Goal: Task Accomplishment & Management: Complete application form

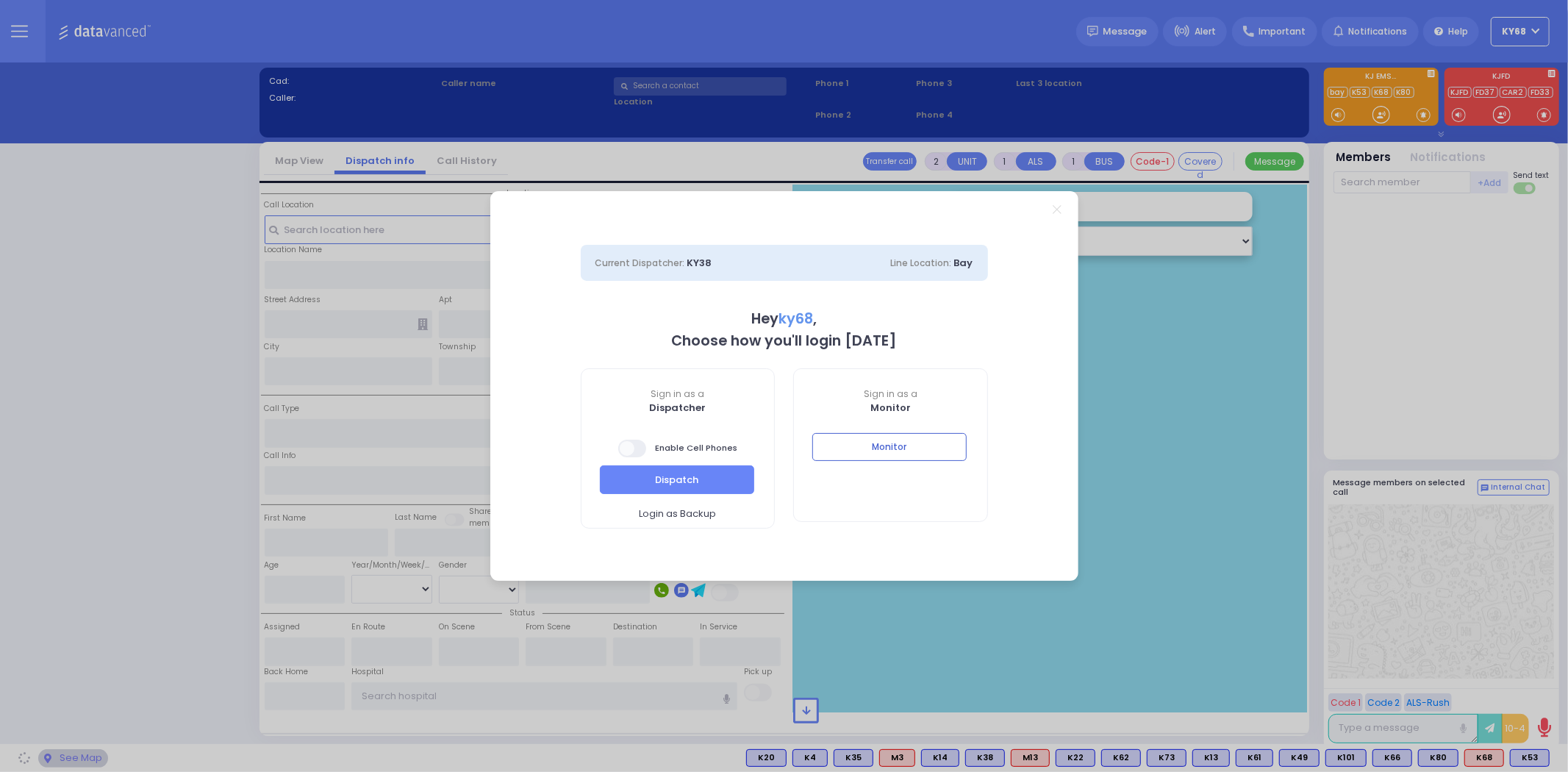
select select "12"
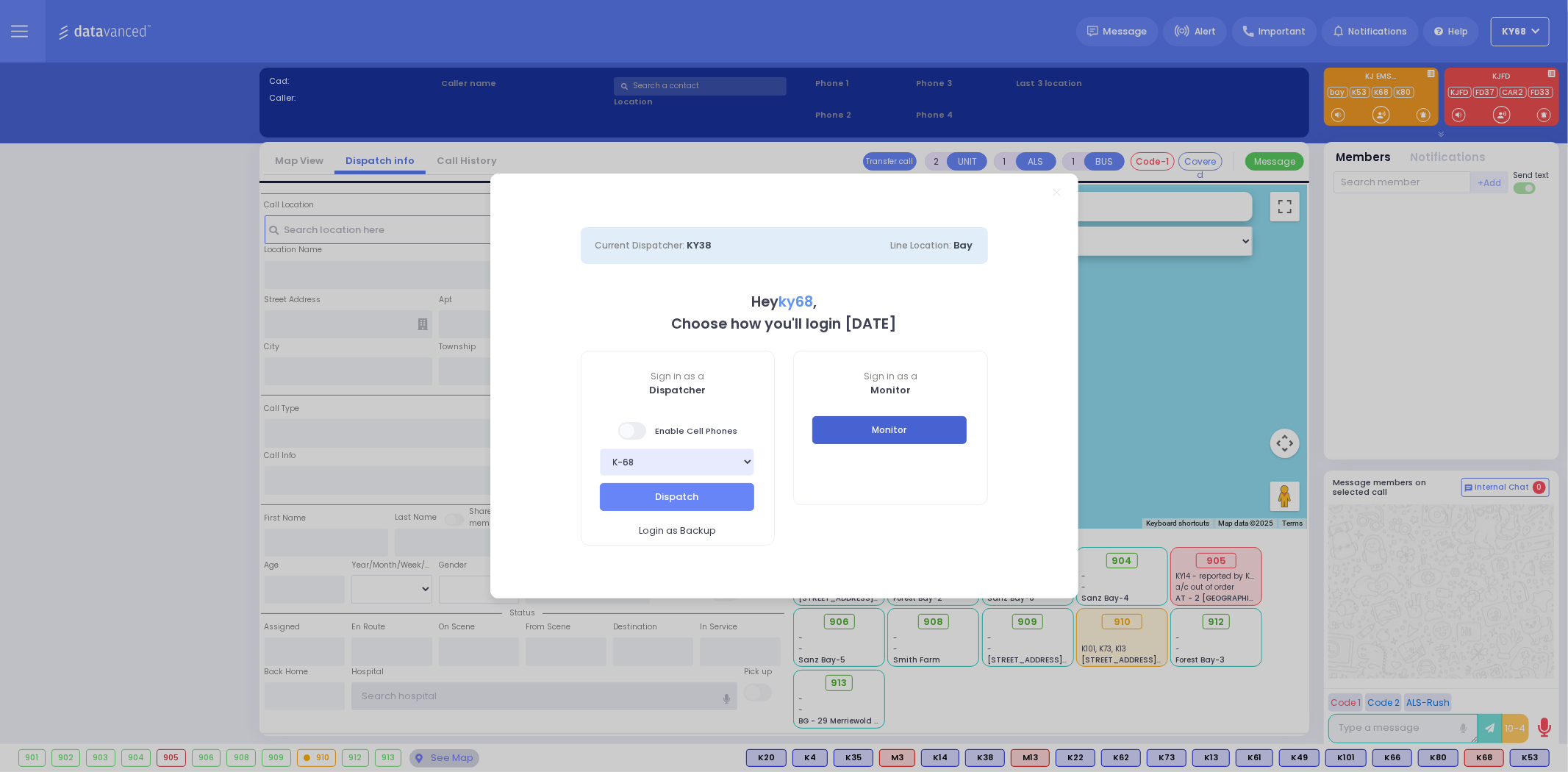
type input "ky68"
click at [938, 437] on button "Monitor" at bounding box center [889, 429] width 154 height 28
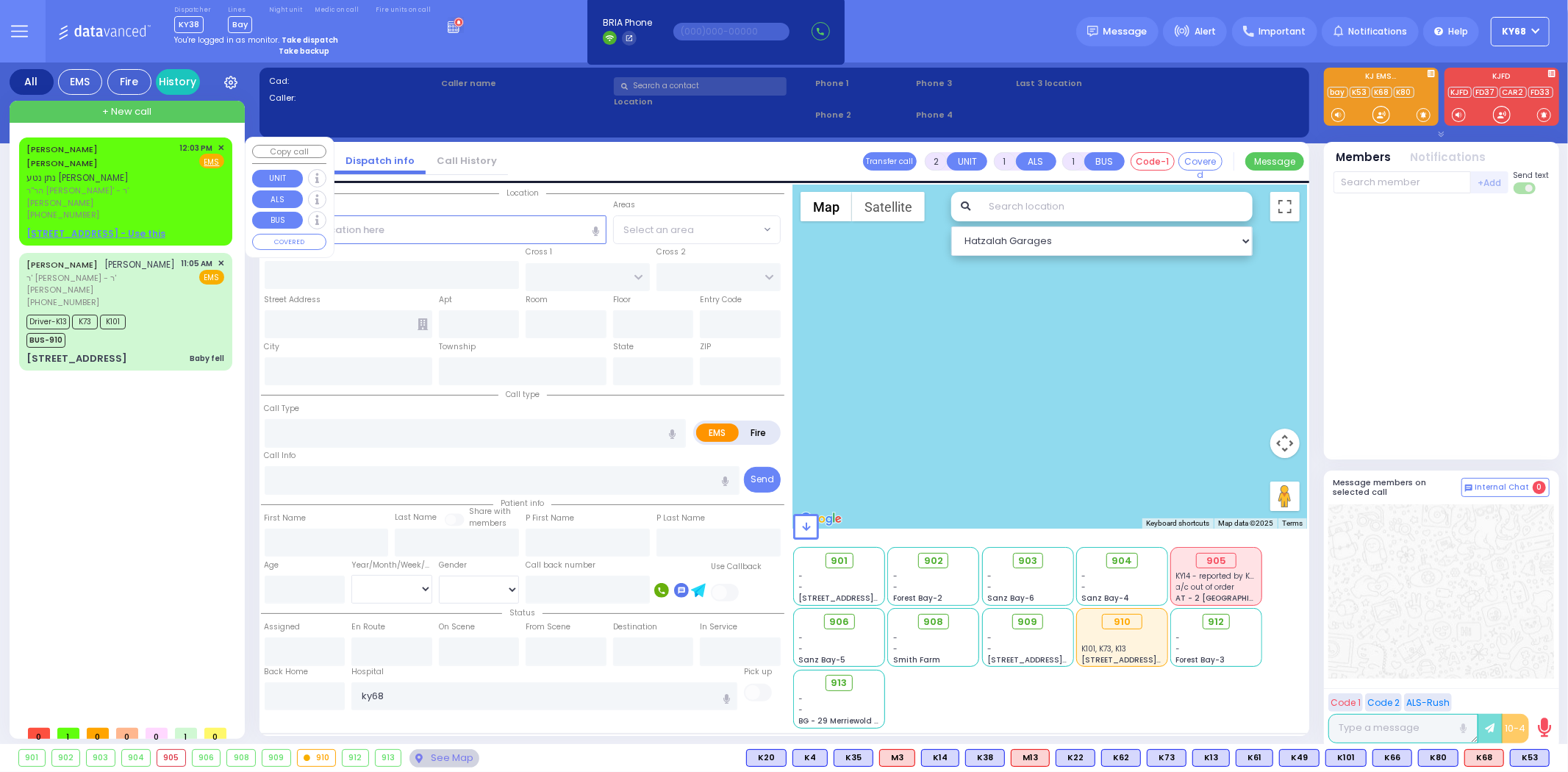
click at [61, 144] on link "[PERSON_NAME] [PERSON_NAME]" at bounding box center [62, 156] width 71 height 26
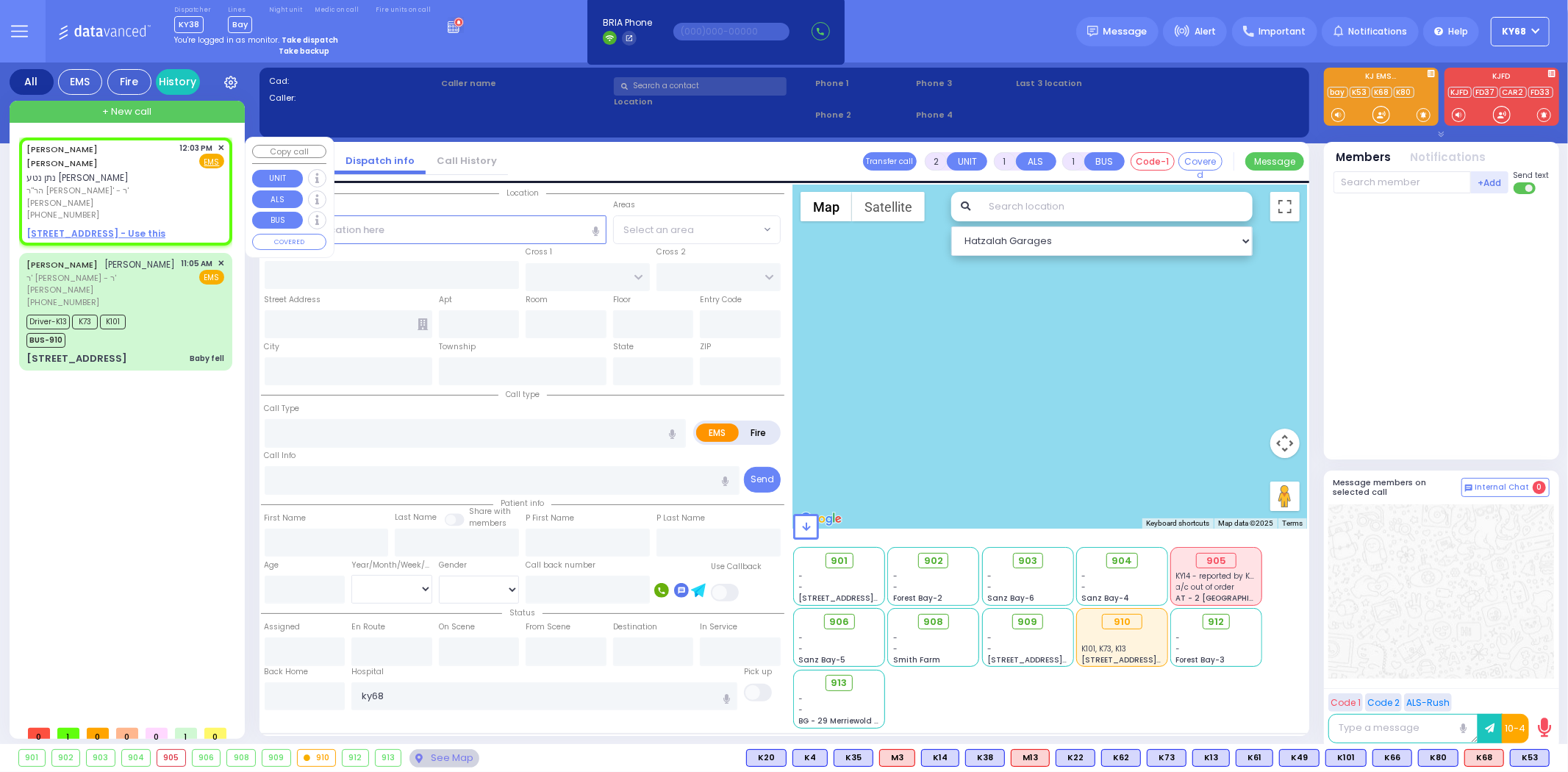
select select
radio input "true"
type input "[PERSON_NAME] M."
type input "[PERSON_NAME]"
select select
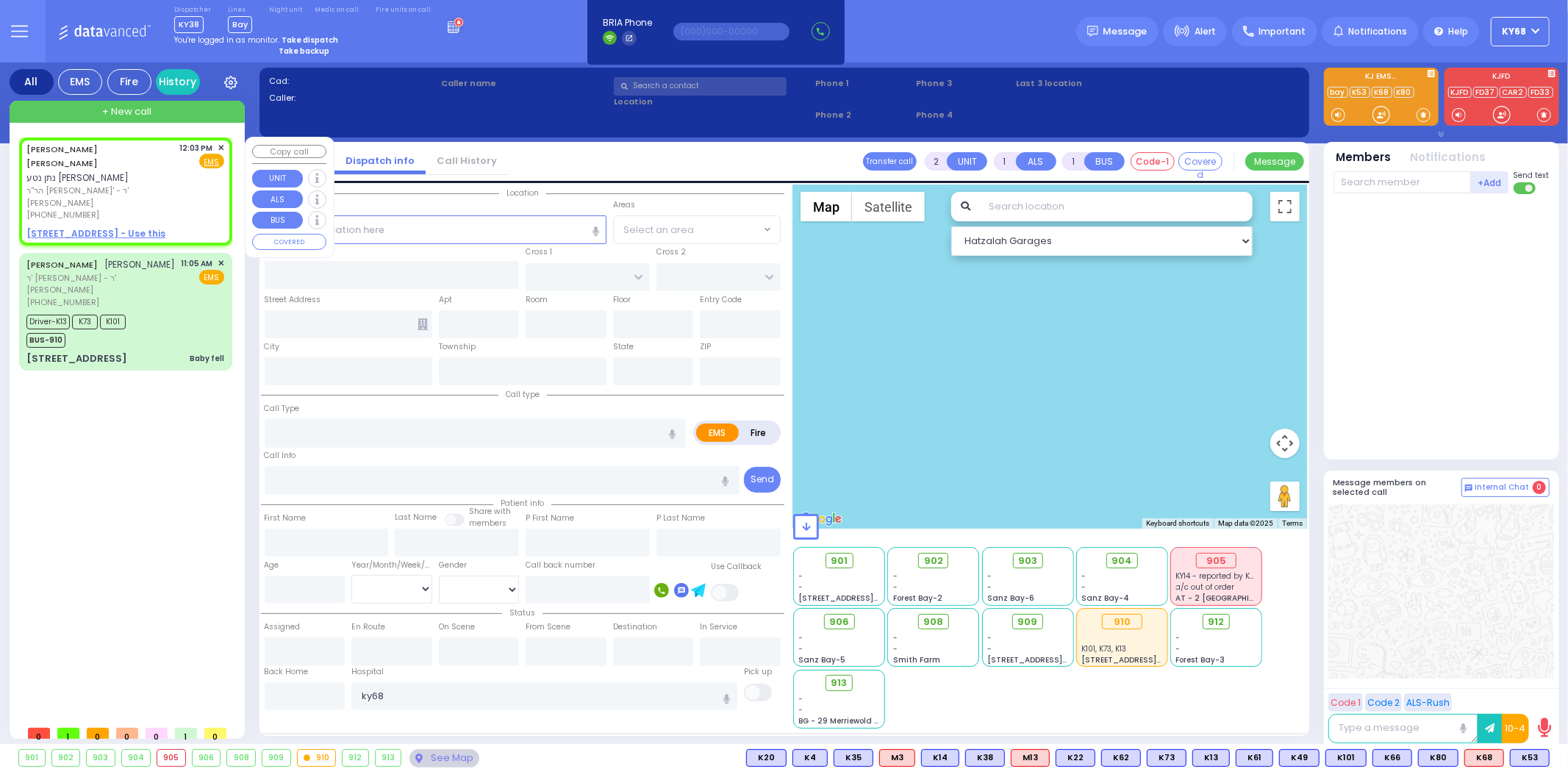
type input "12:03"
select select "Hatzalah Garages"
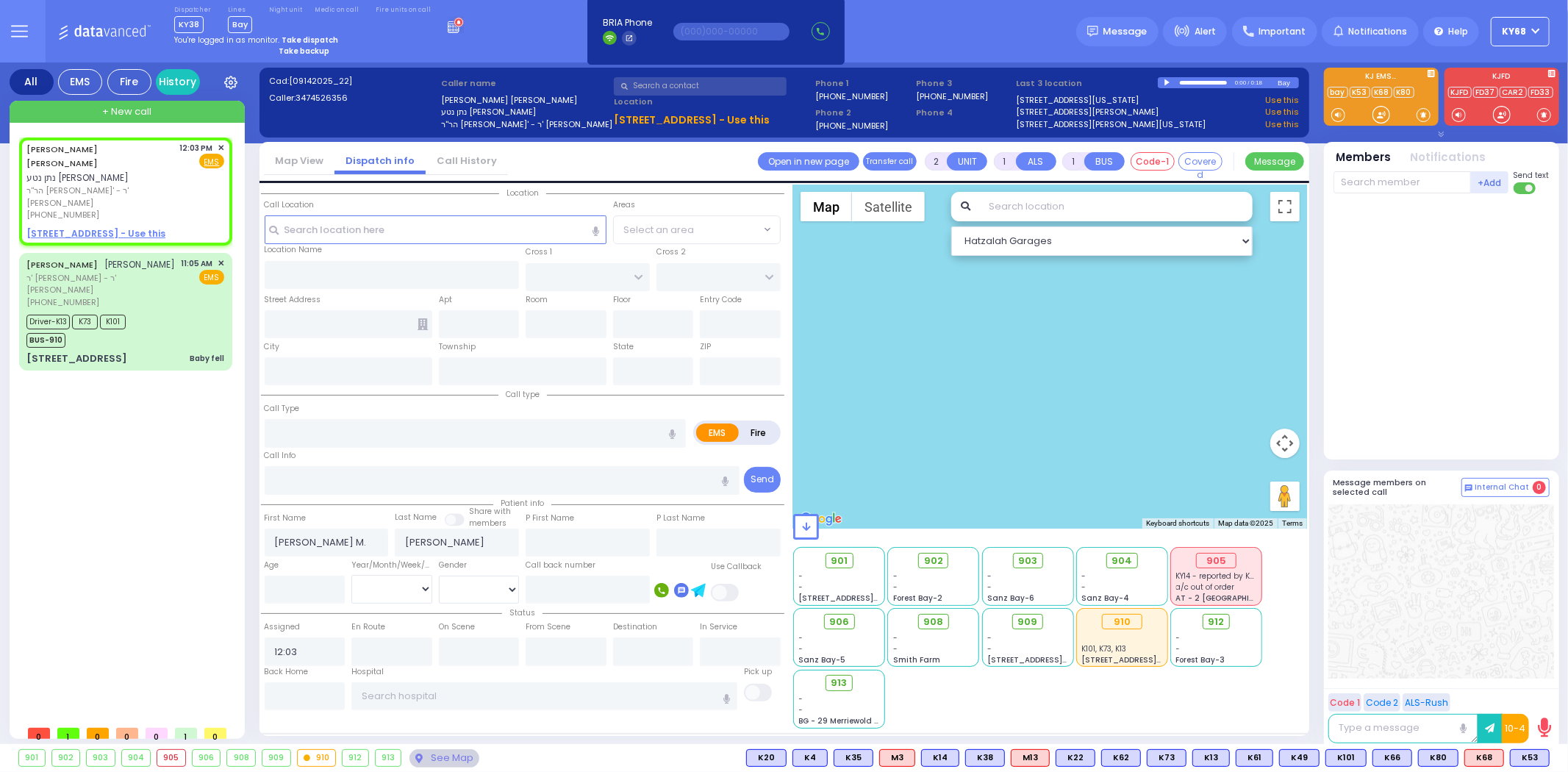
click at [1170, 81] on div at bounding box center [1169, 82] width 8 height 7
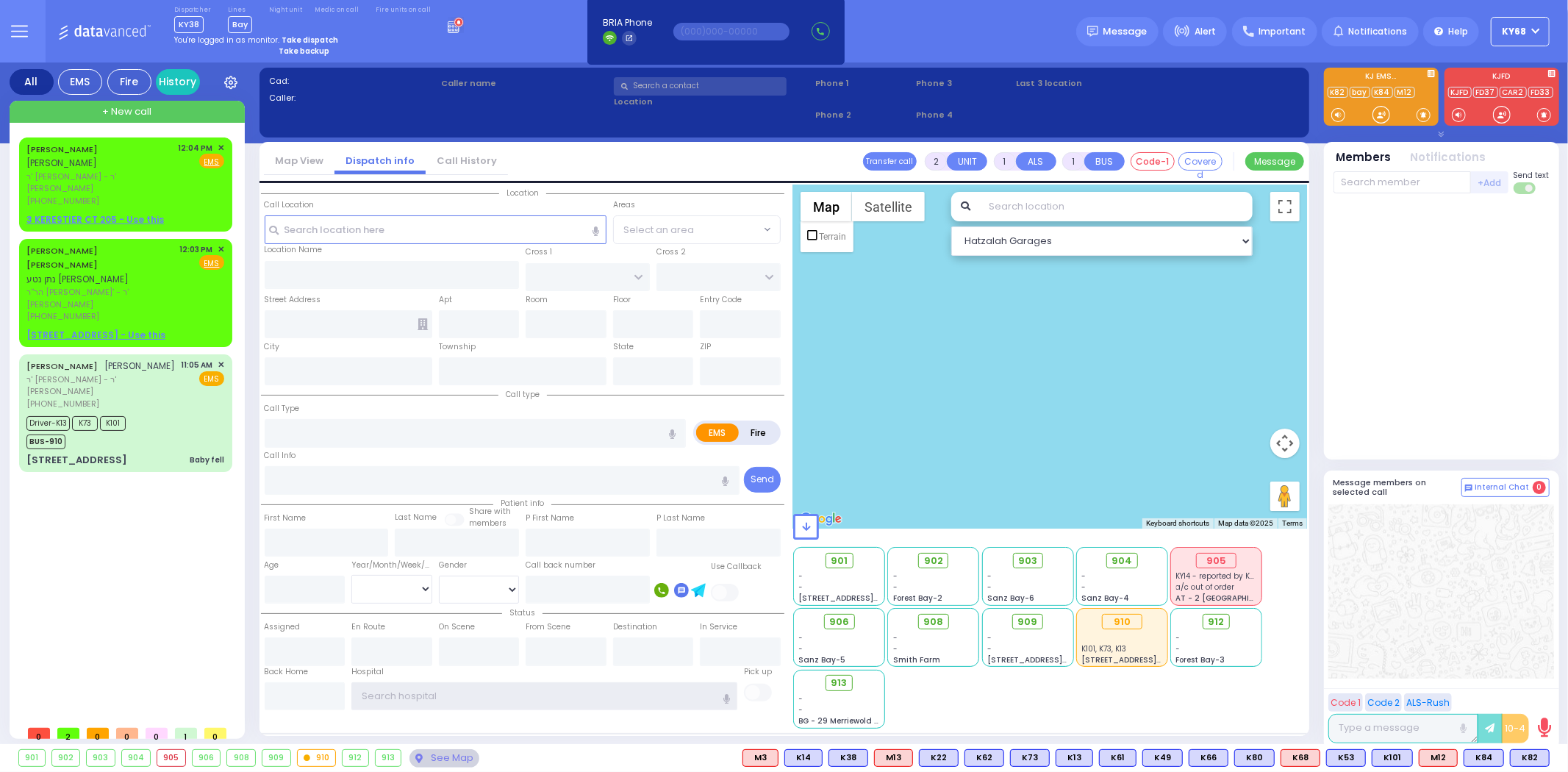
type input "ky68"
click at [878, 9] on div "Dispatcher KY38 shift has started. Are you ? [GEOGRAPHIC_DATA]" at bounding box center [784, 31] width 1568 height 63
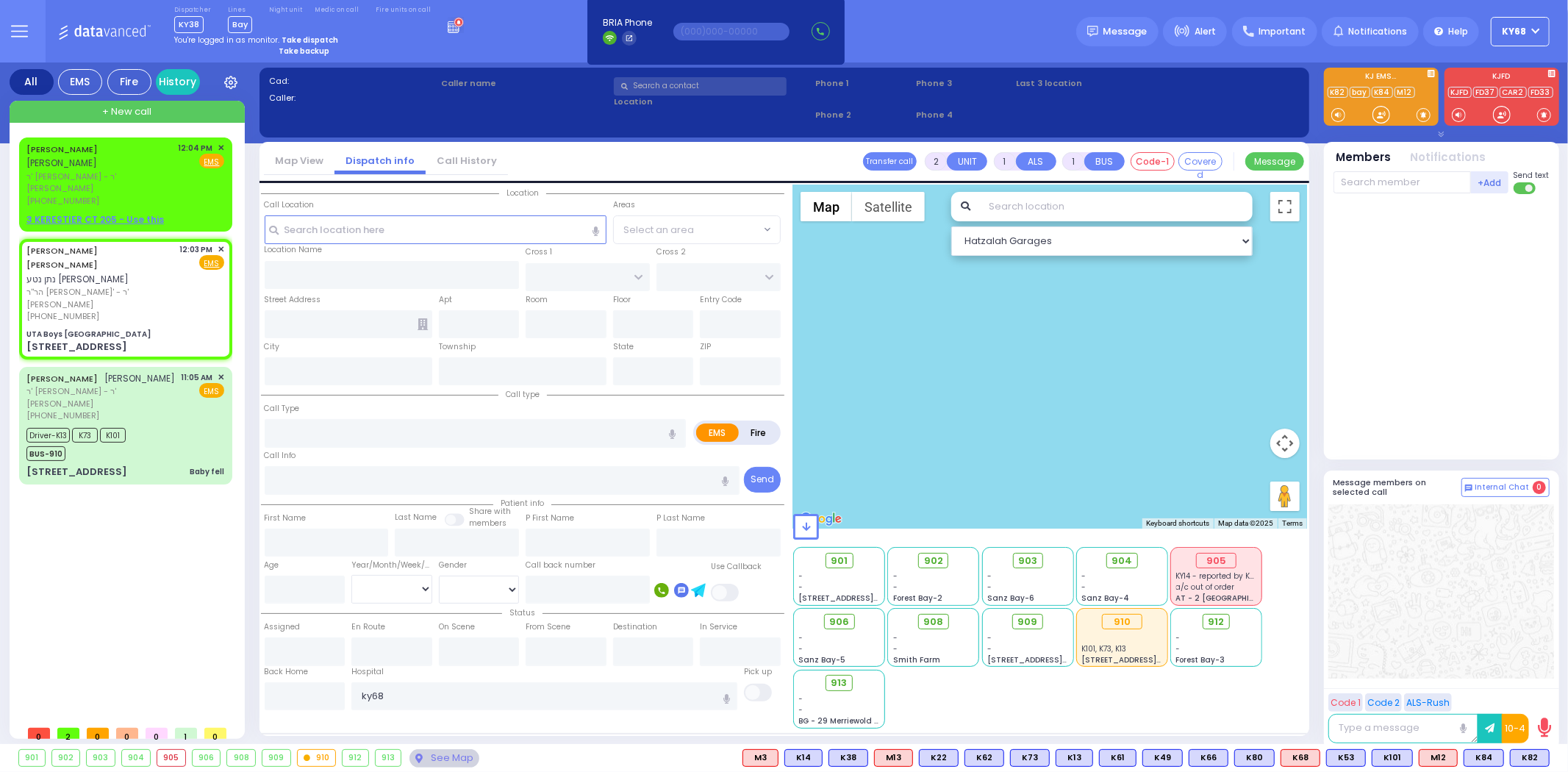
select select
radio input "true"
type input "[PERSON_NAME] M."
type input "[PERSON_NAME]"
select select
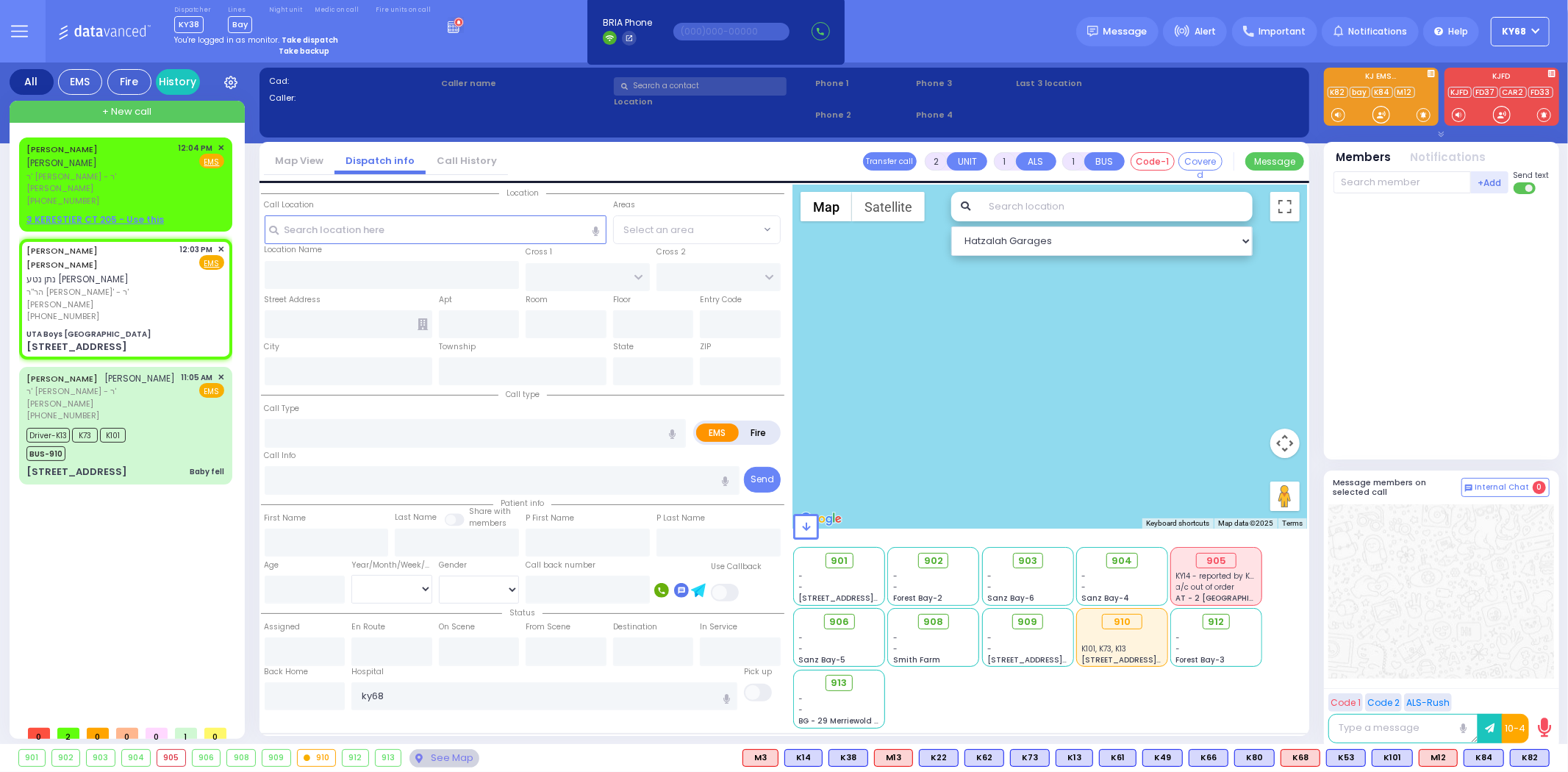
type input "12:03"
select select "Hatzalah Garages"
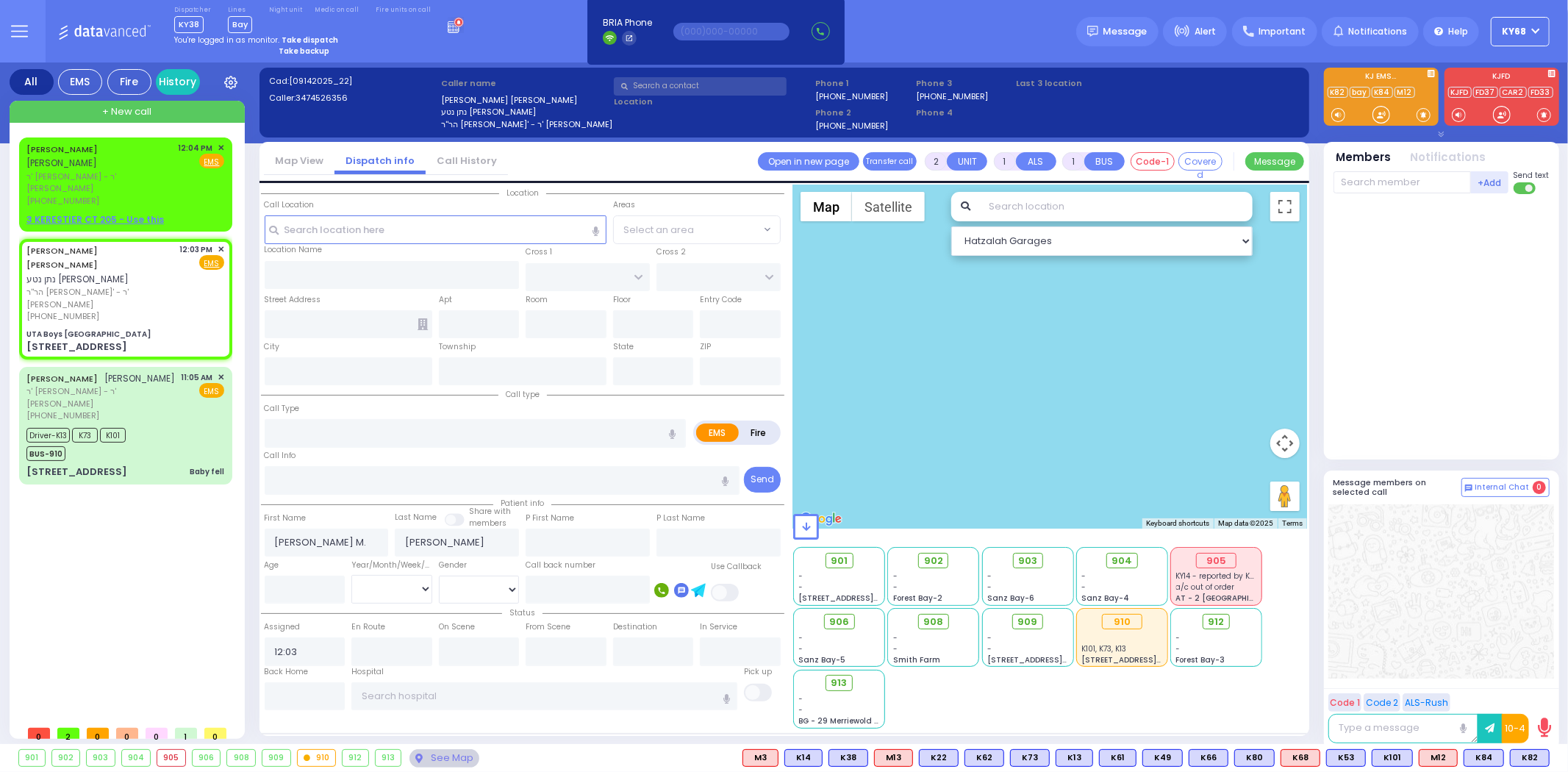
type input "UTA Boys [GEOGRAPHIC_DATA]"
type input "[GEOGRAPHIC_DATA]"
type input "[STREET_ADDRESS]"
type input "[PERSON_NAME]"
type input "[US_STATE]"
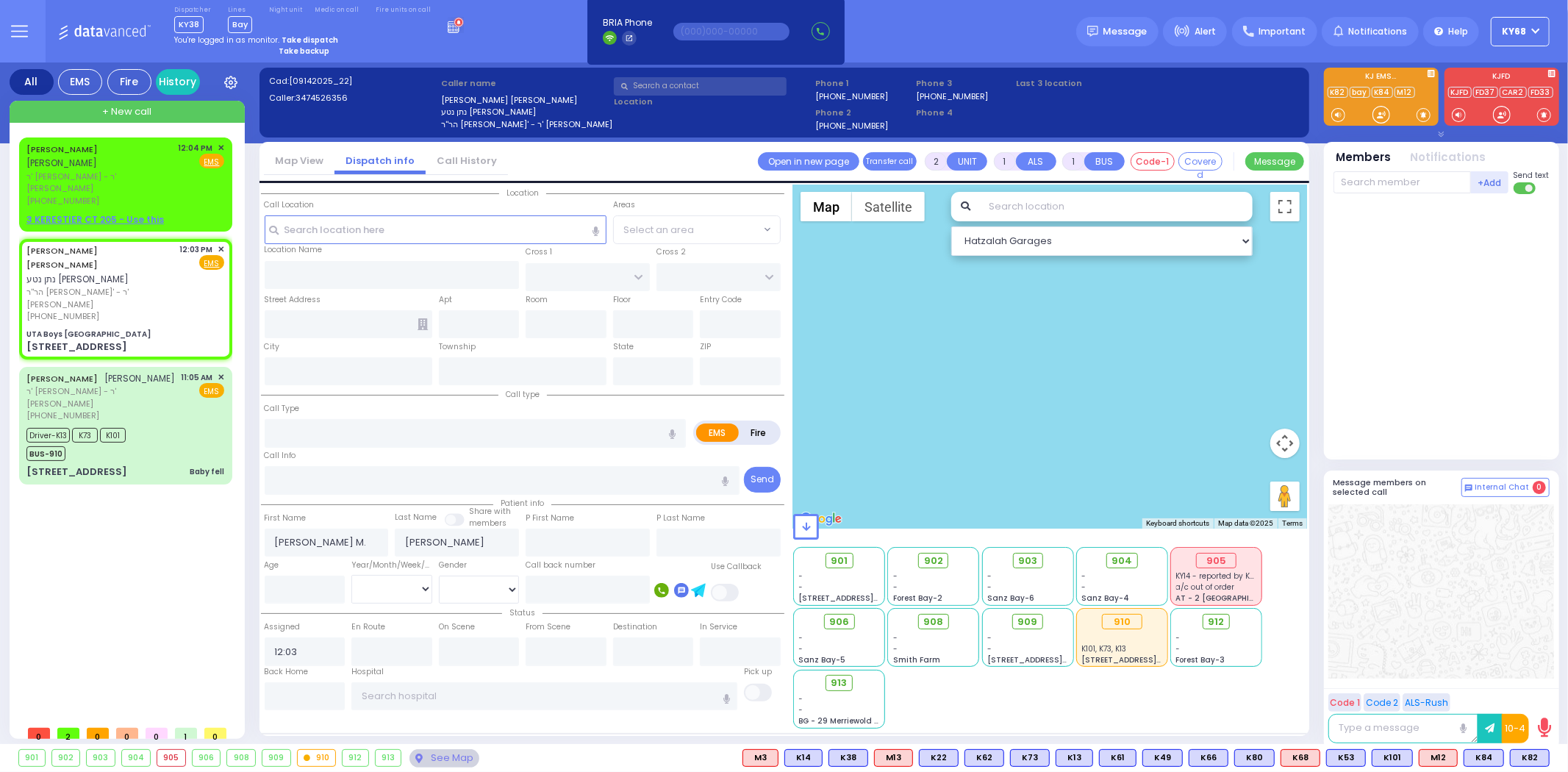
type input "10950"
select select "SECTION 4"
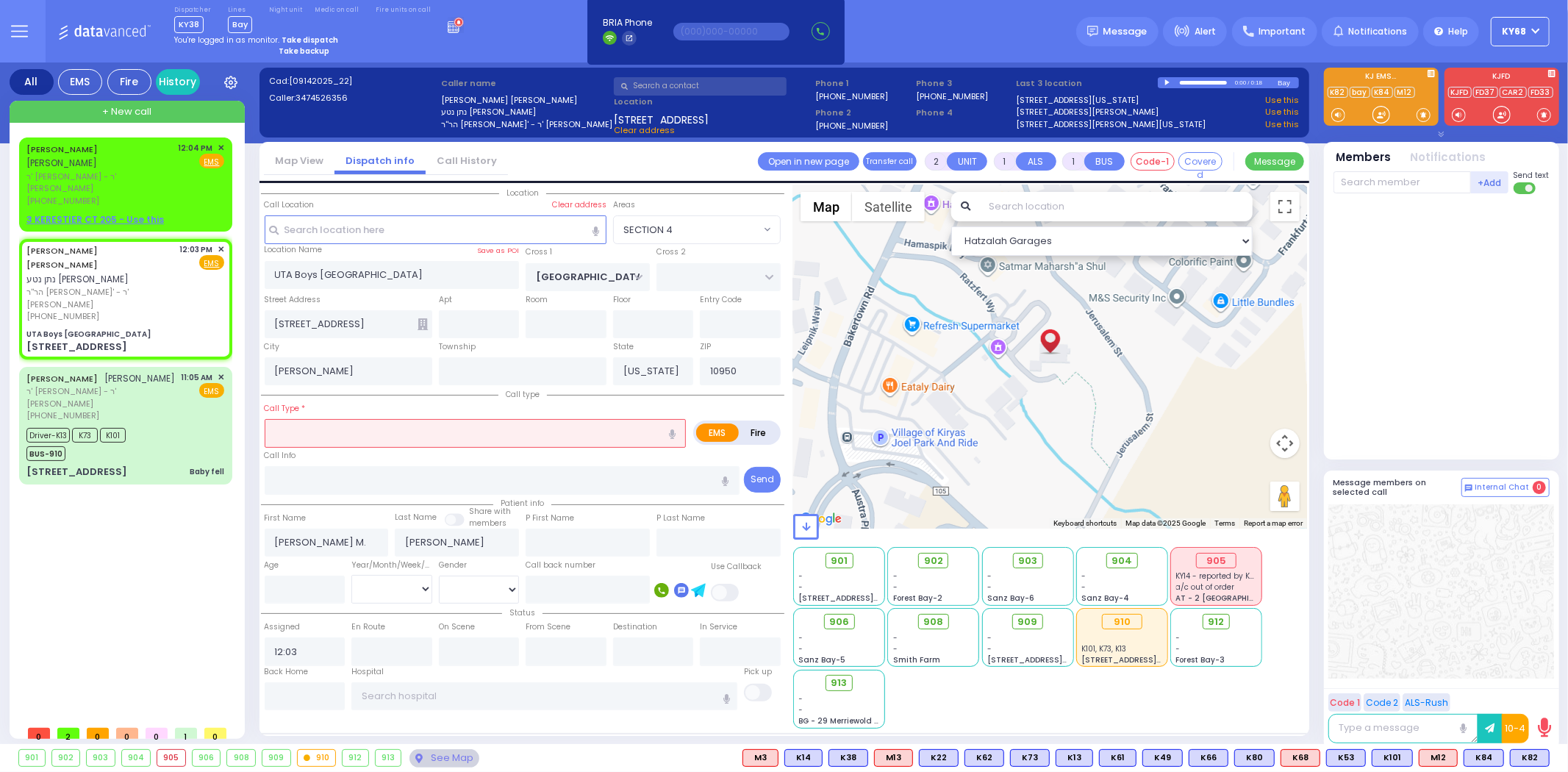
select select
radio input "true"
select select
select select "Hatzalah Garages"
select select "SECTION 4"
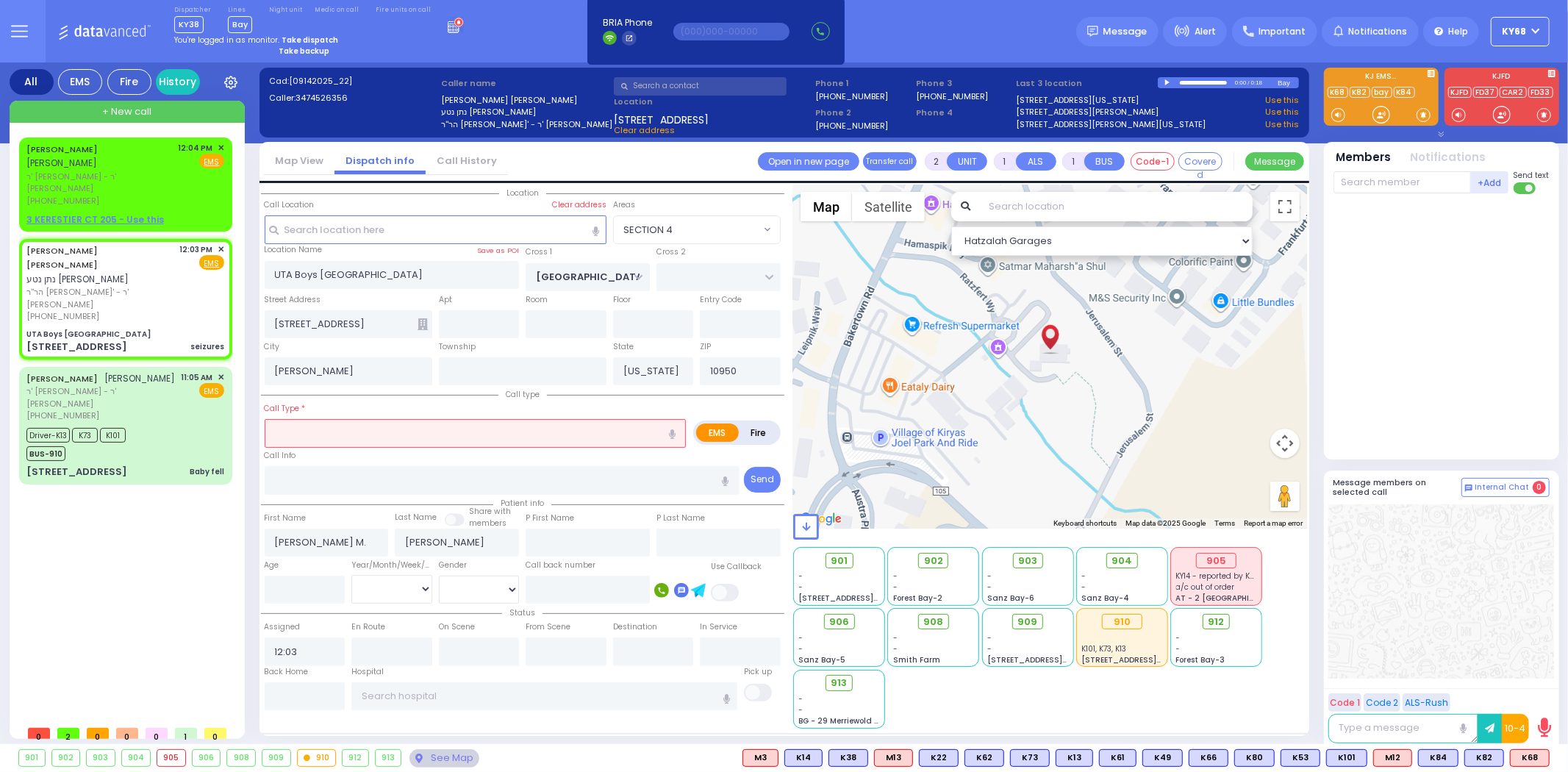
select select
type input "seizures"
radio input "true"
select select
select select "SECTION 4"
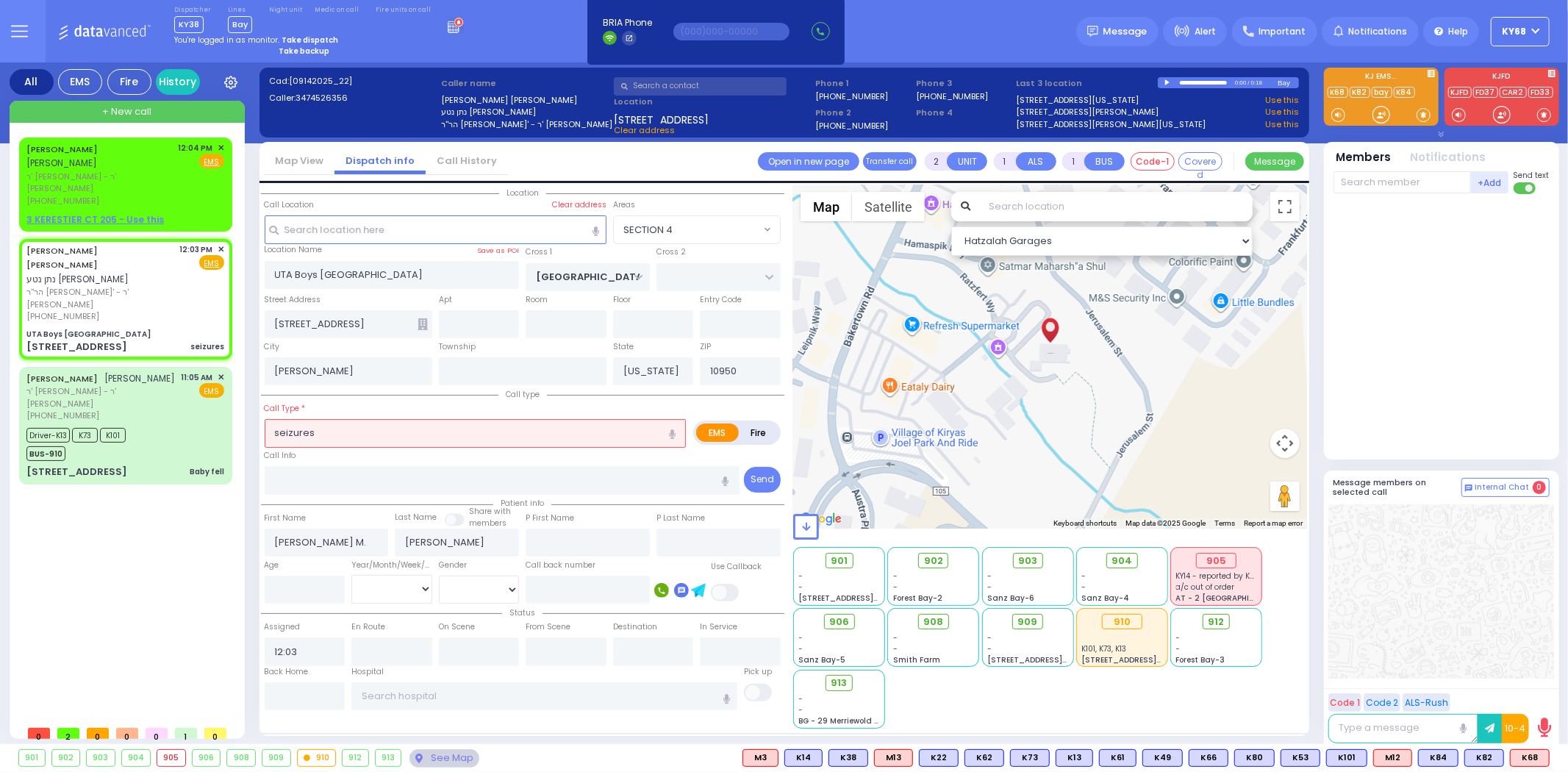
select select "Hatzalah Garages"
select select
radio input "true"
select select
type input "12:05"
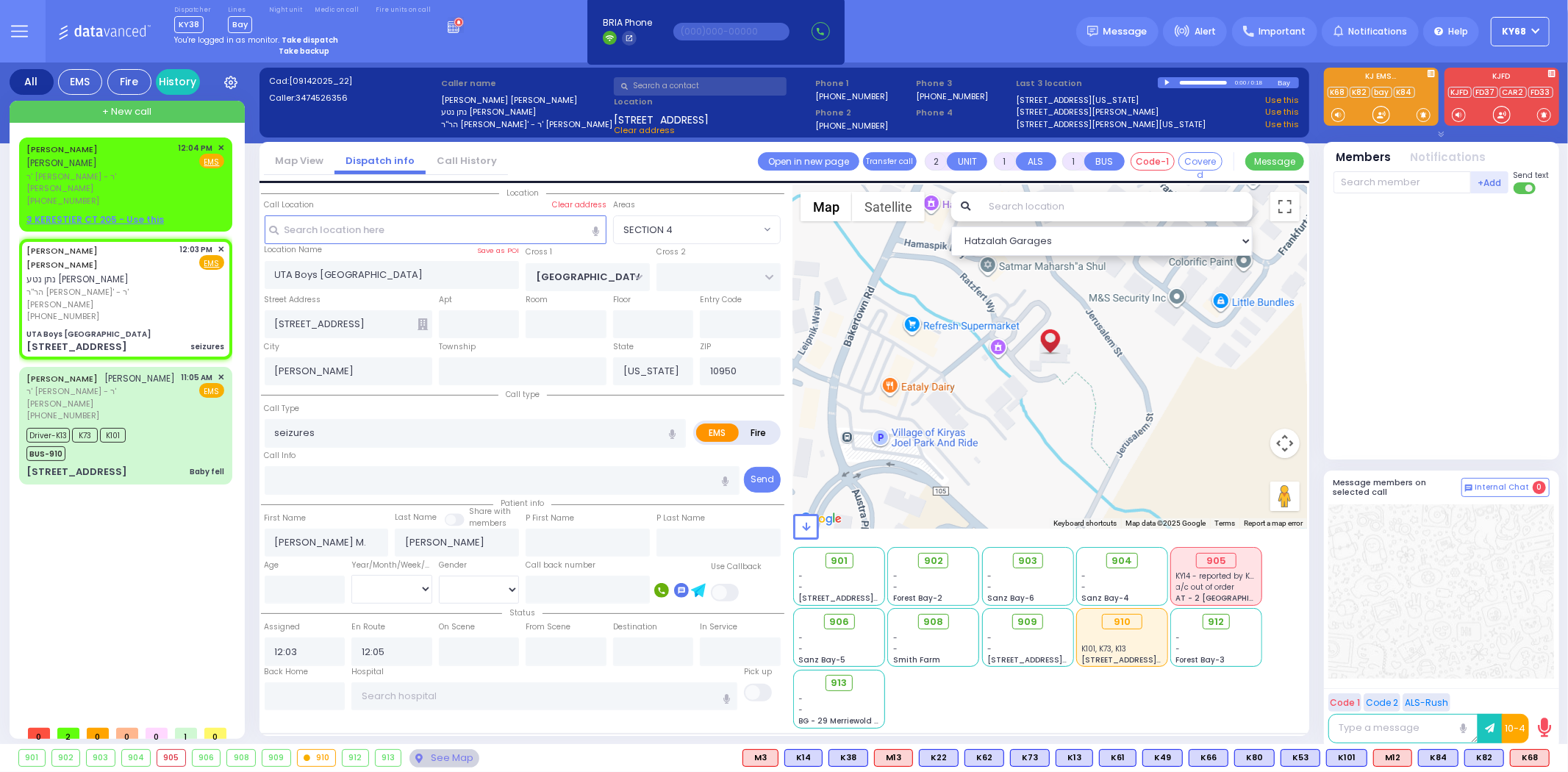
select select "Hatzalah Garages"
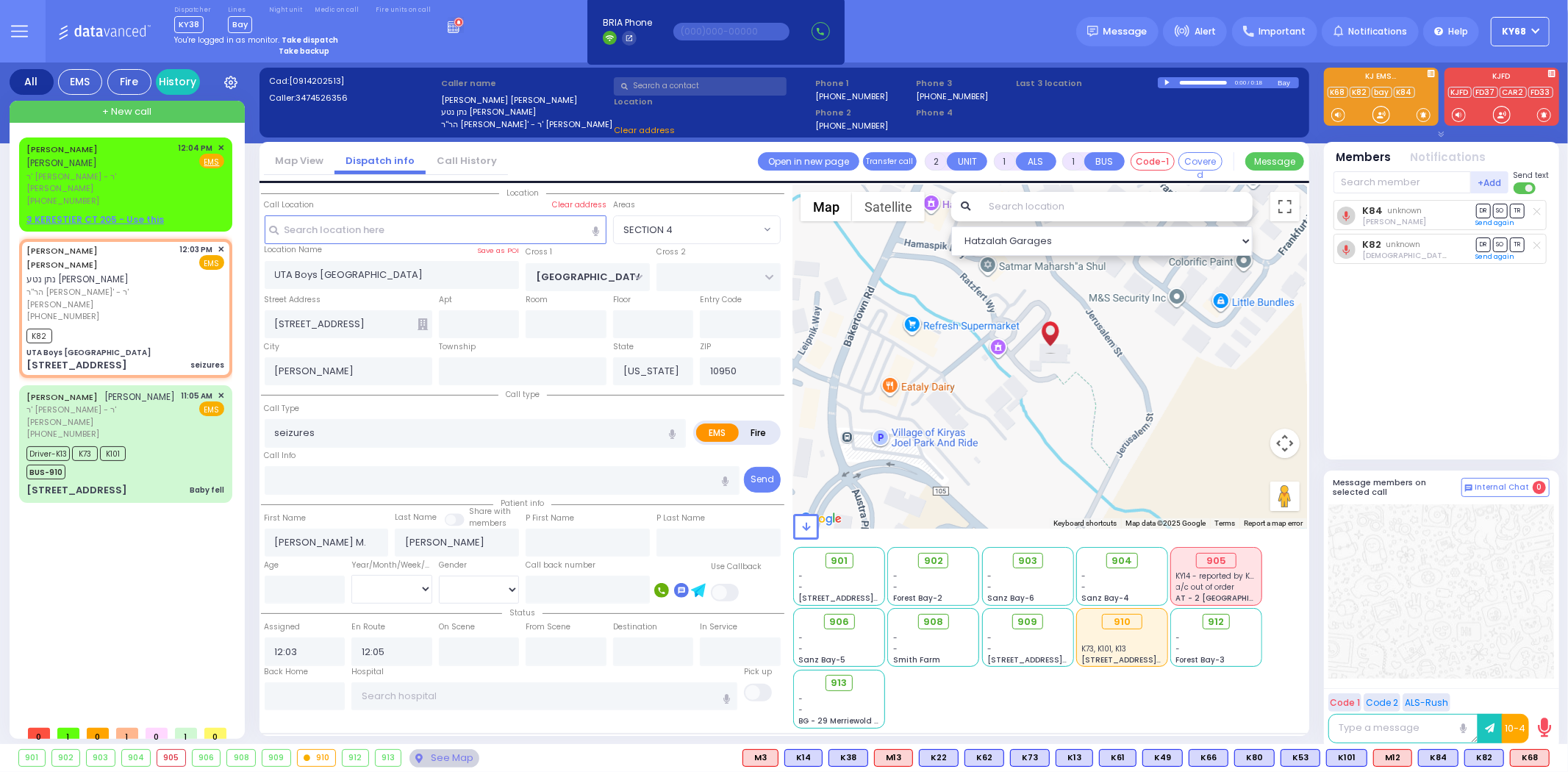
select select "SECTION 4"
select select
radio input "true"
select select
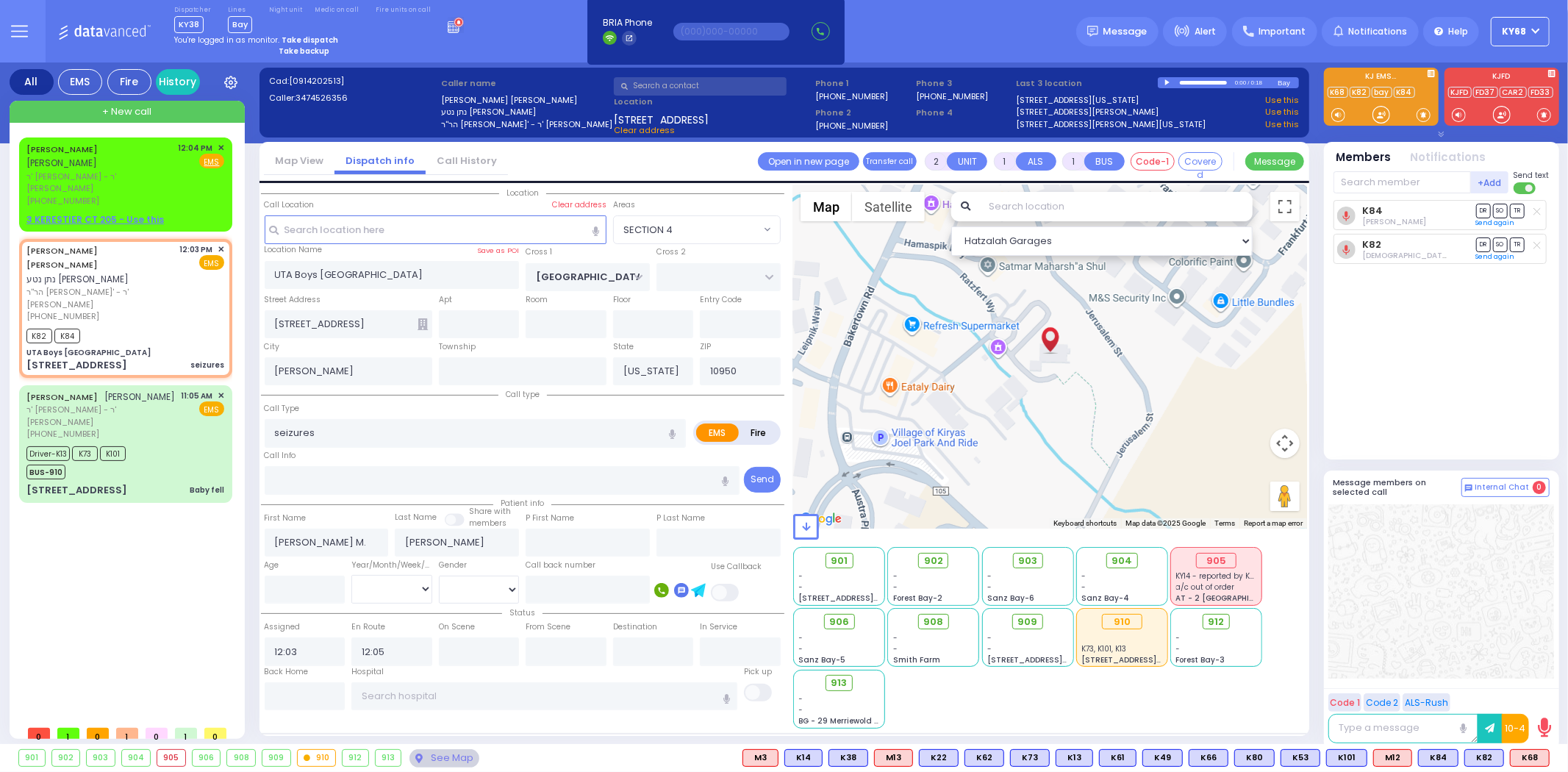
radio input "true"
select select
select select "SECTION 4"
select select "Hatzalah Garages"
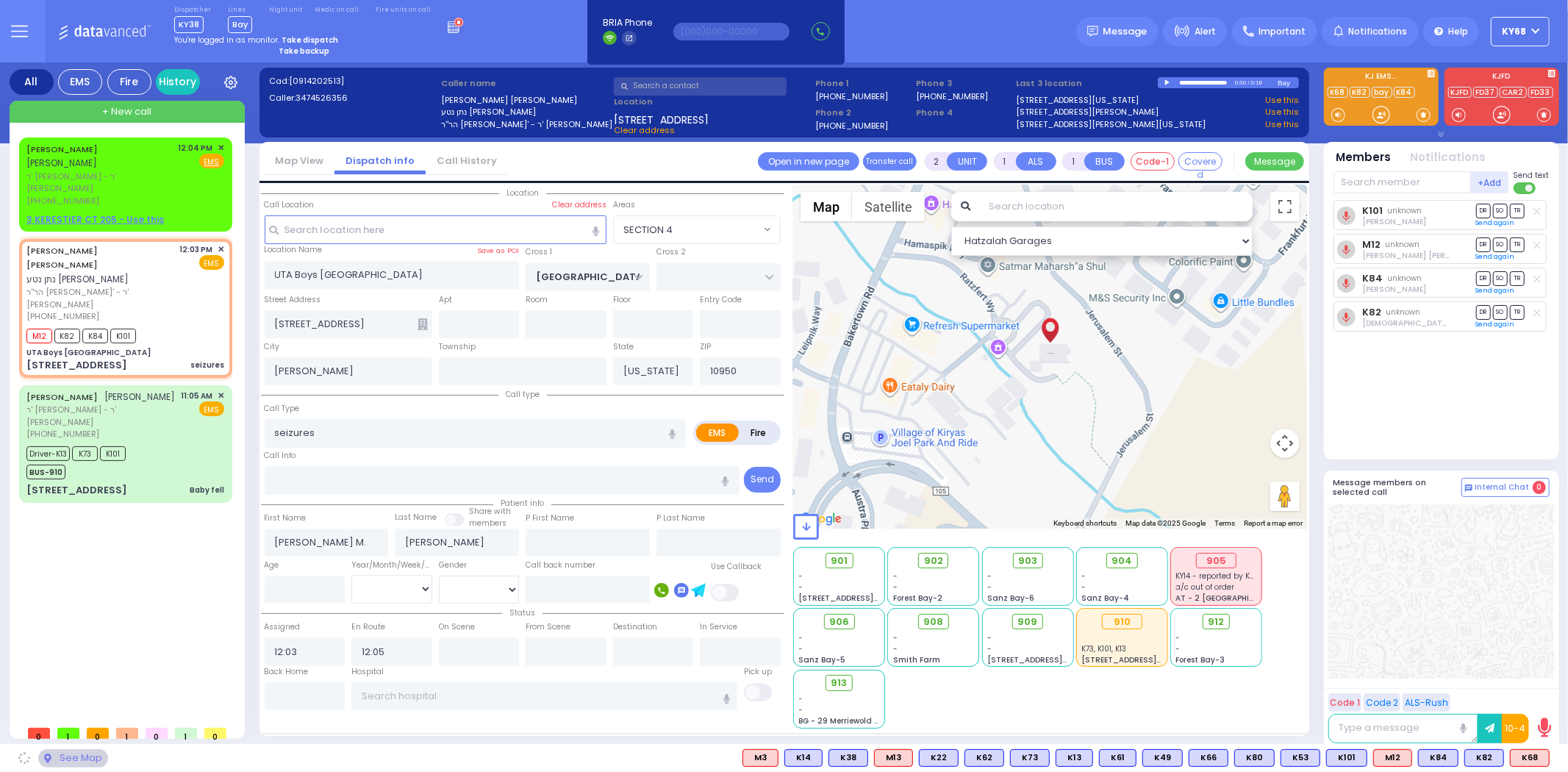
select select
radio input "true"
select select
select select "SECTION 4"
select select "Hatzalah Garages"
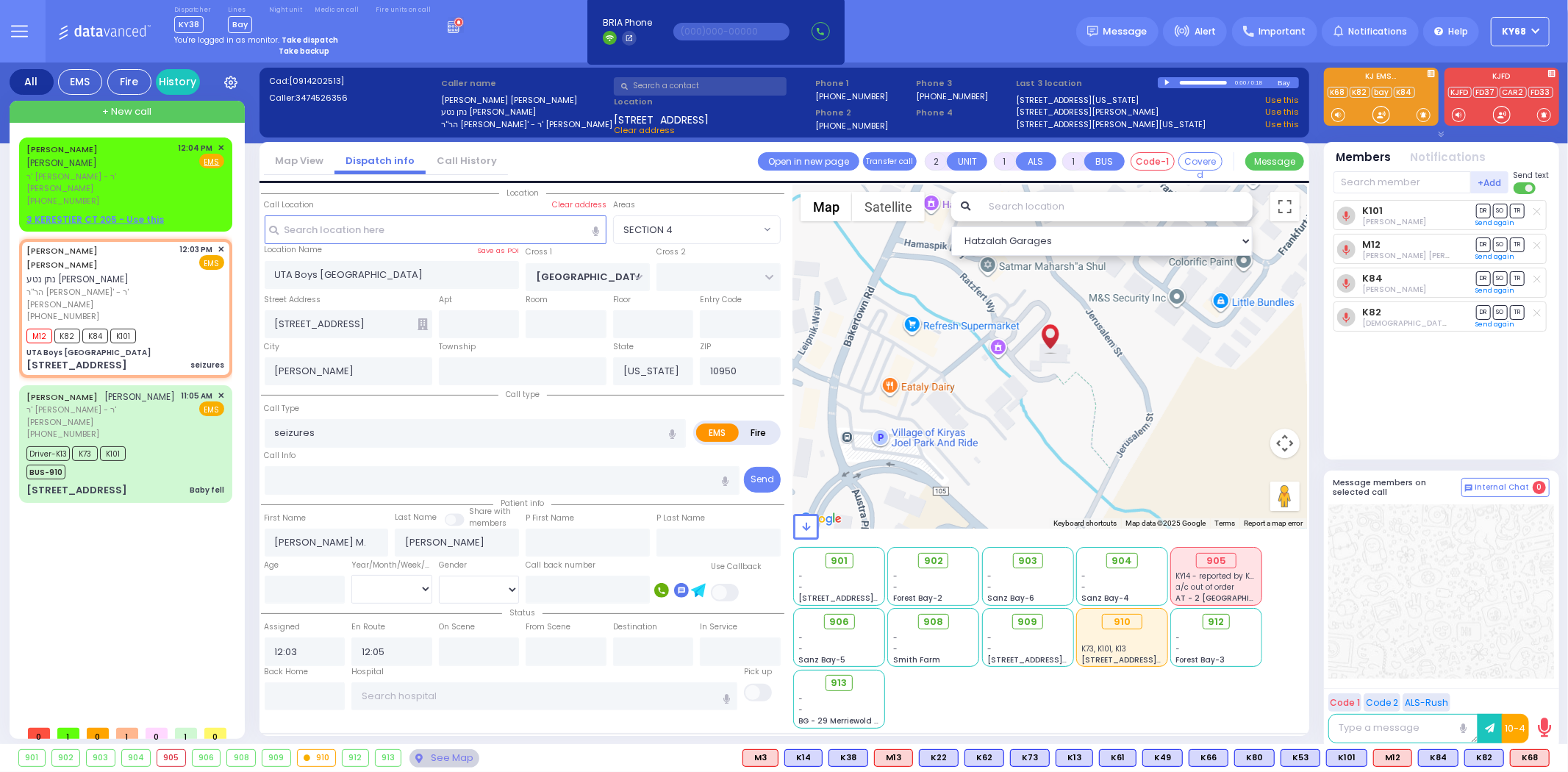
select select
radio input "true"
select select
type input "201"
select select "SECTION 4"
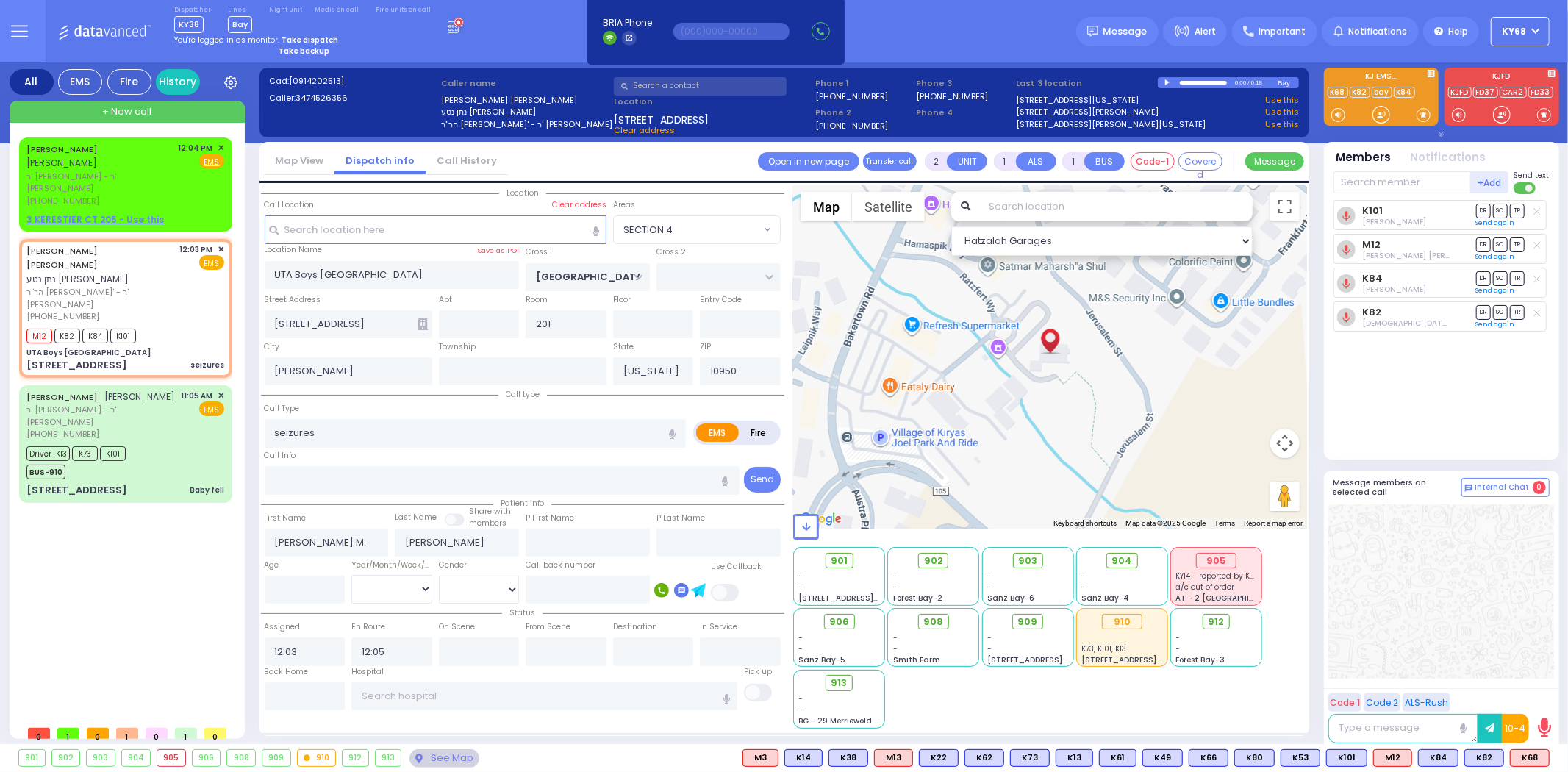
select select "Hatzalah Garages"
select select
radio input "true"
select select
type input "2"
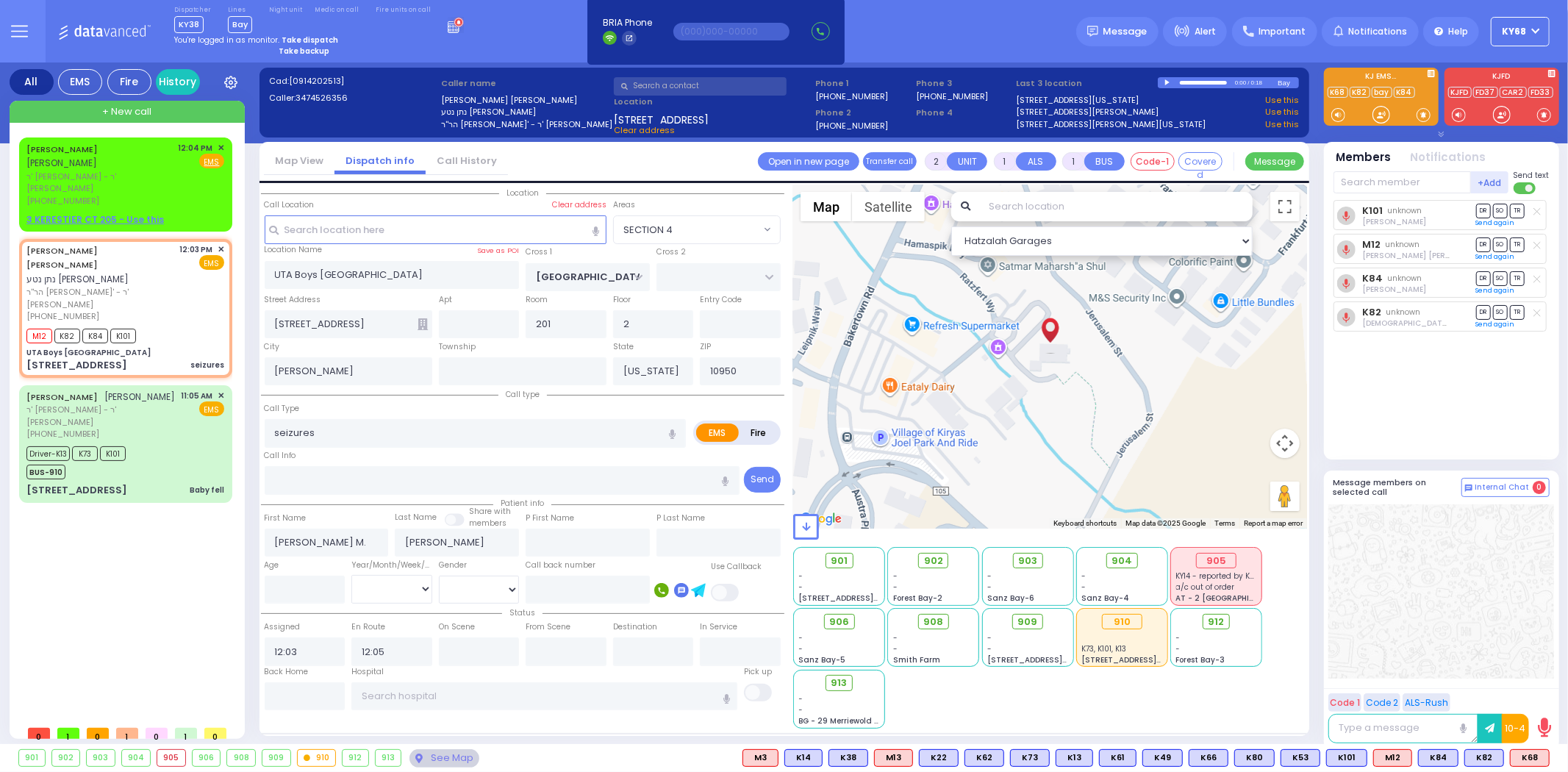
select select "SECTION 4"
select select "Hatzalah Garages"
select select
radio input "true"
select select
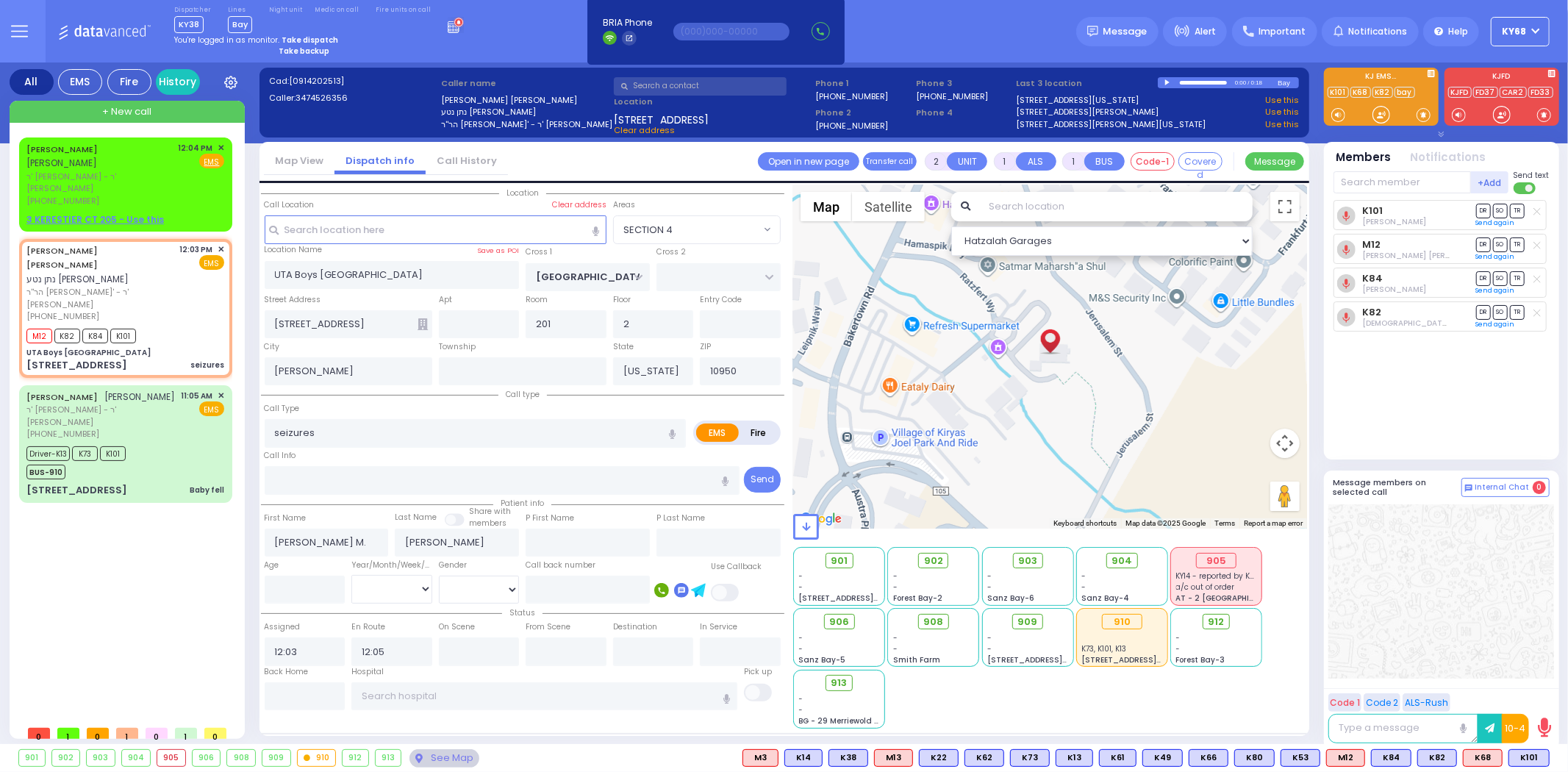
select select "SECTION 4"
select select "Hatzalah Garages"
select select
radio input "true"
select select
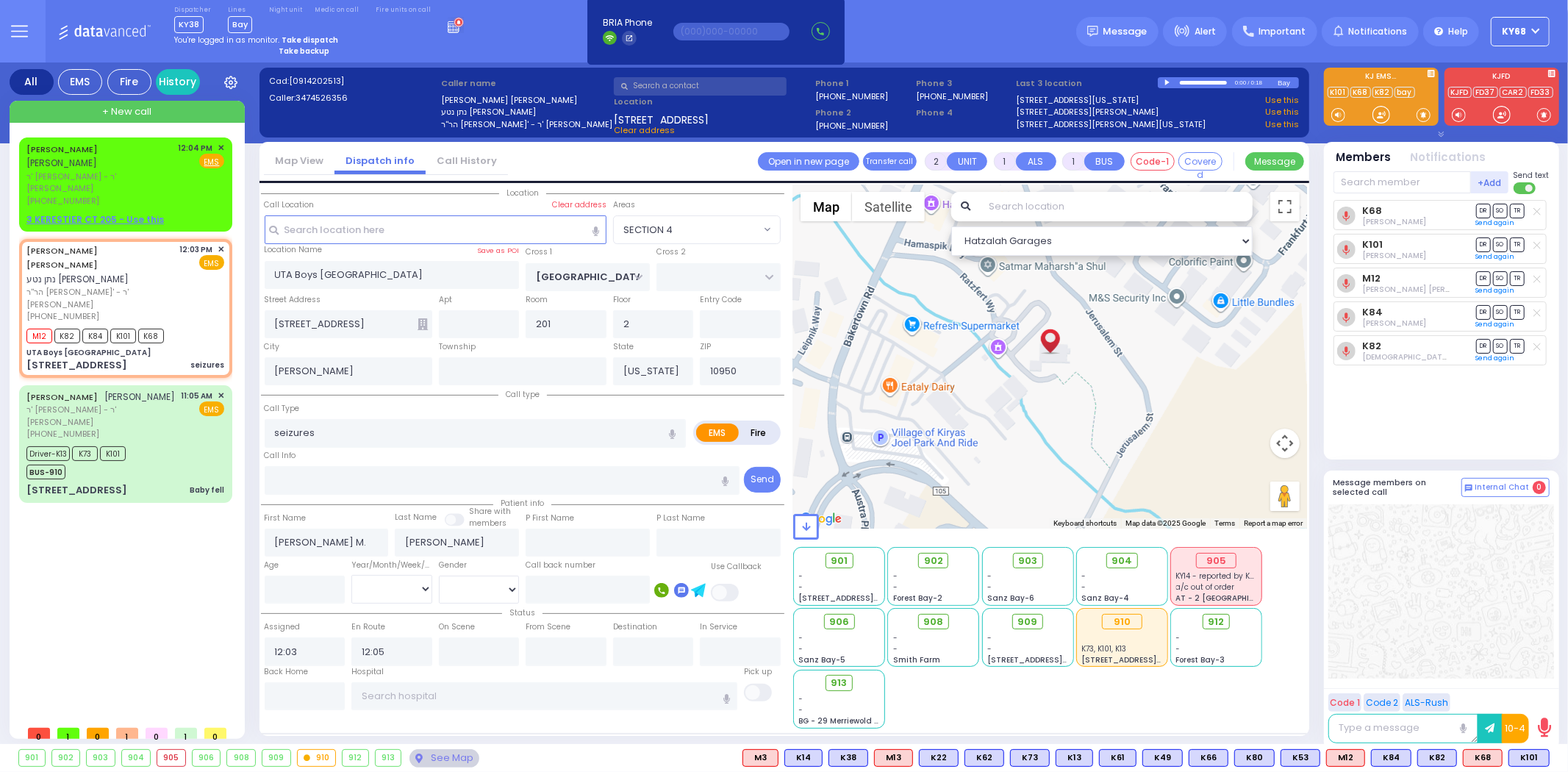
select select "SECTION 4"
select select "Hatzalah Garages"
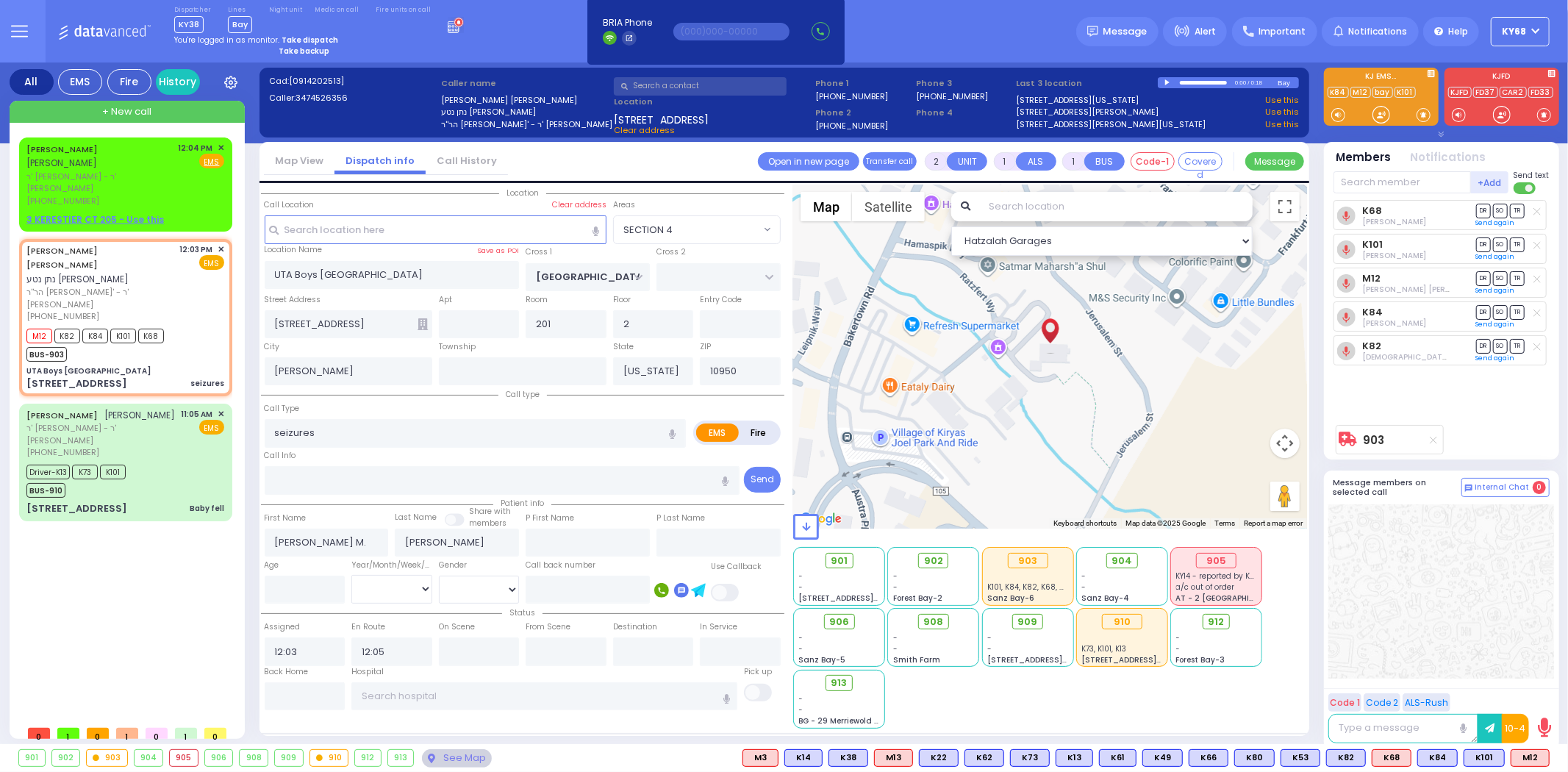
select select
radio input "true"
type input "[PERSON_NAME]"
select select
radio input "true"
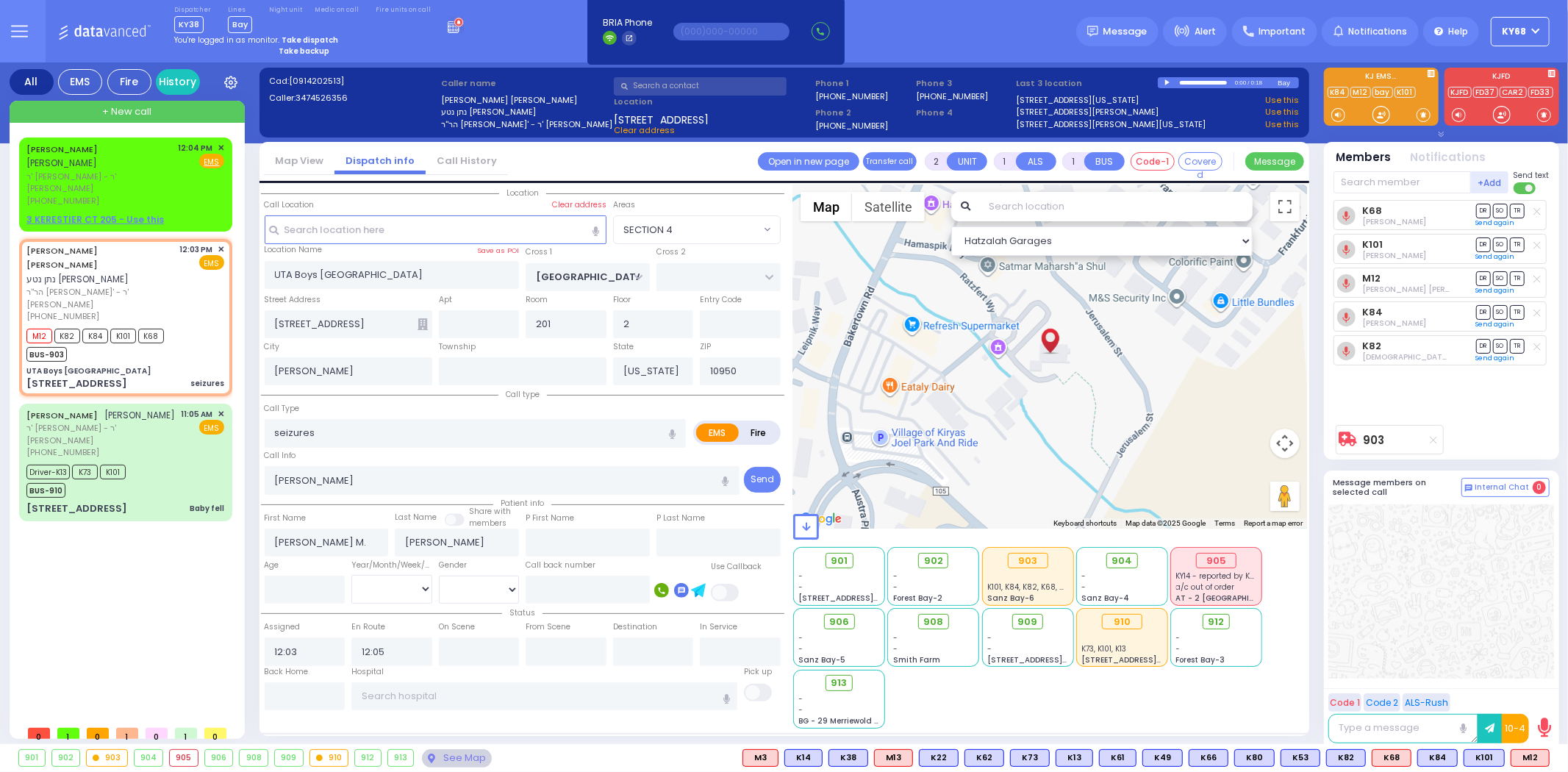
type input "[PERSON_NAME]"
select select
select select "SECTION 4"
select select "Hatzalah Garages"
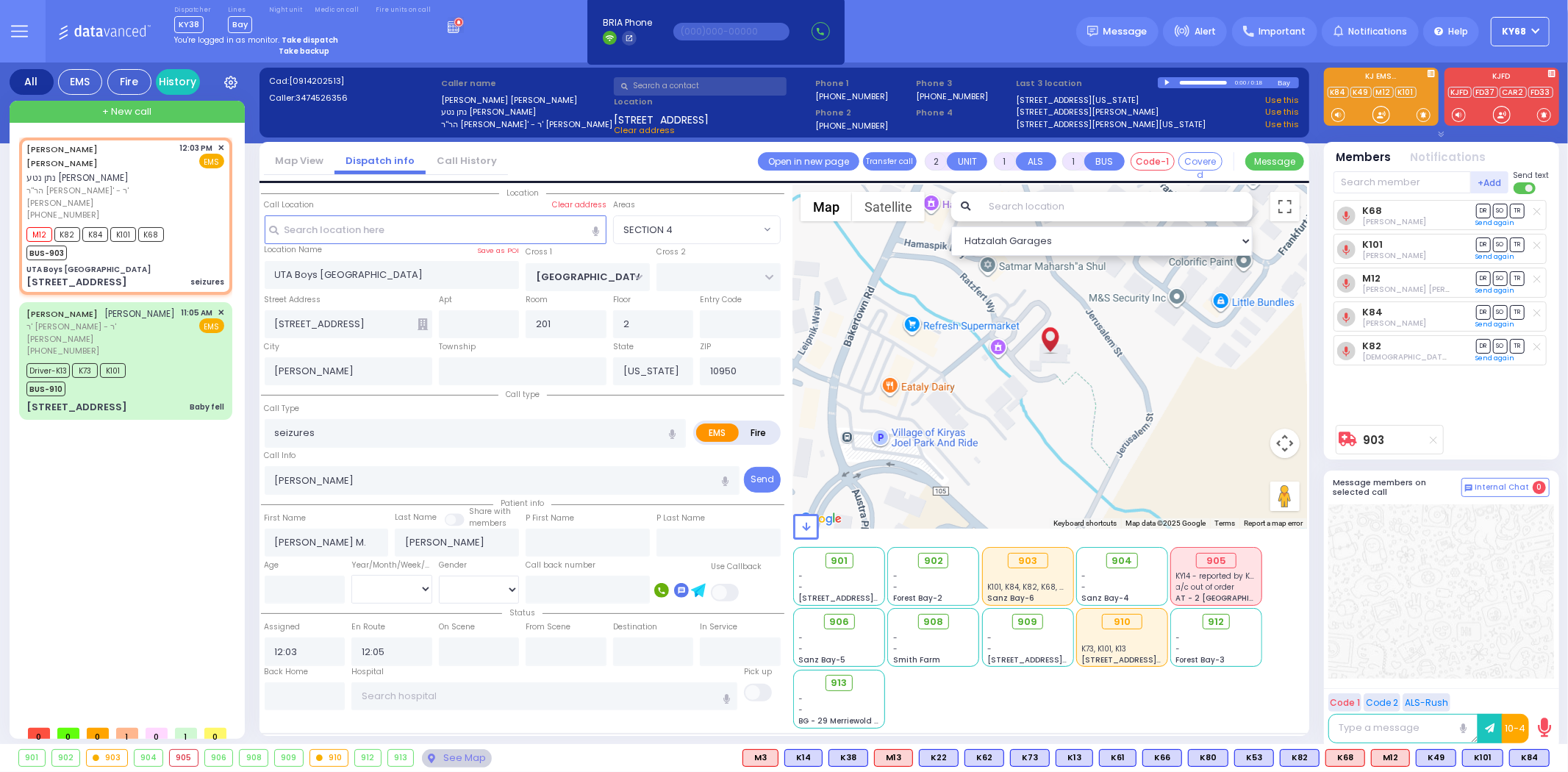
select select
radio input "true"
select select
type input "[STREET_ADDRESS]"
select select "SECTION 4"
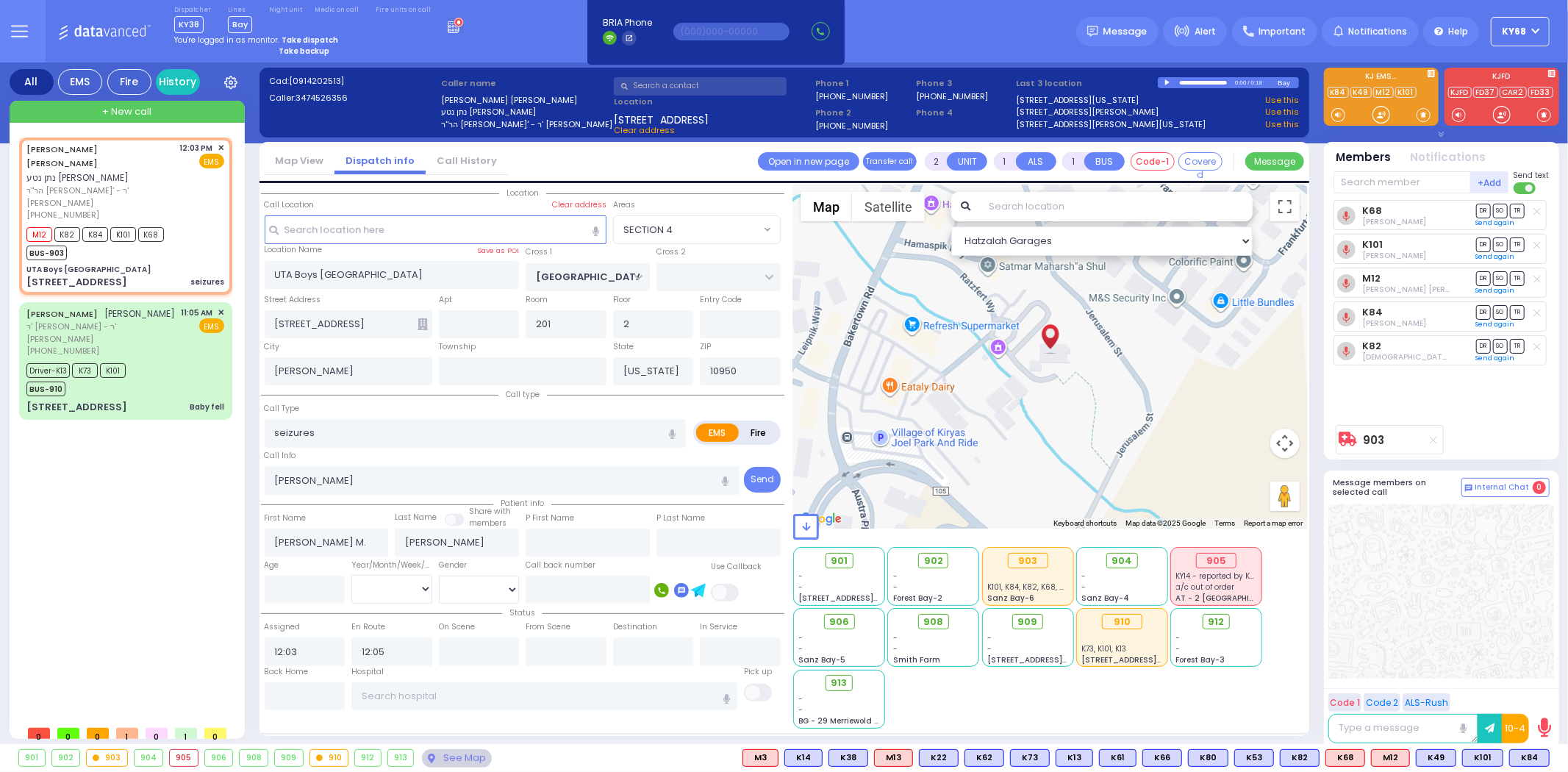
select select "Hatzalah Garages"
